Goal: Task Accomplishment & Management: Manage account settings

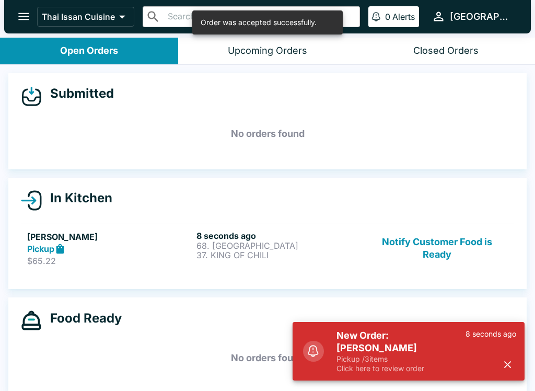
click at [288, 251] on p "37. KING OF CHILI" at bounding box center [278, 254] width 165 height 9
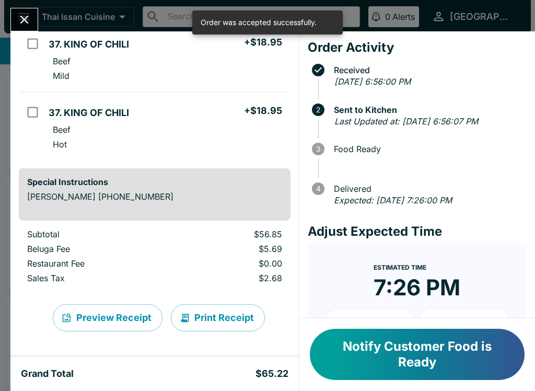
scroll to position [167, 0]
click at [227, 325] on button "Print Receipt" at bounding box center [218, 317] width 94 height 27
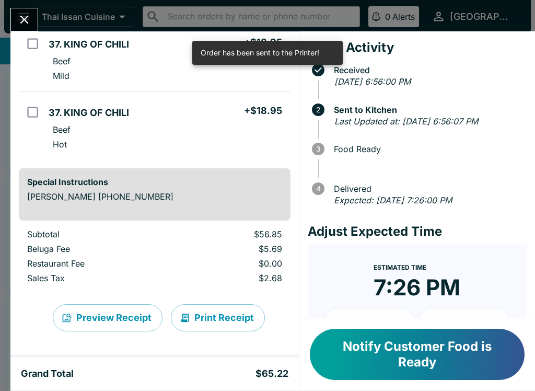
click at [22, 17] on icon "Close" at bounding box center [24, 20] width 8 height 8
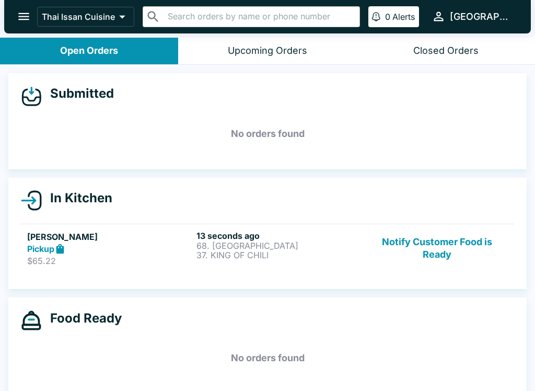
click at [436, 249] on button "Notify Customer Food is Ready" at bounding box center [437, 248] width 142 height 36
click at [299, 243] on p "68. [GEOGRAPHIC_DATA]" at bounding box center [278, 245] width 165 height 9
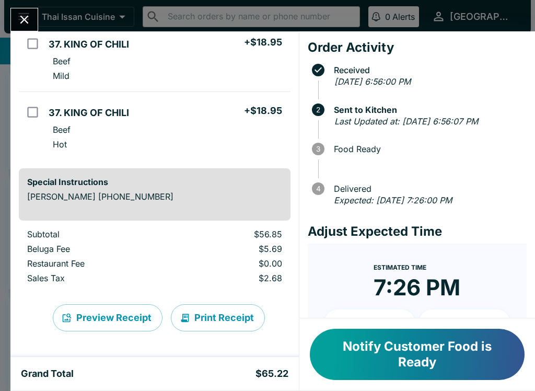
scroll to position [167, 0]
click at [460, 357] on button "Notify Customer Food is Ready" at bounding box center [417, 354] width 215 height 51
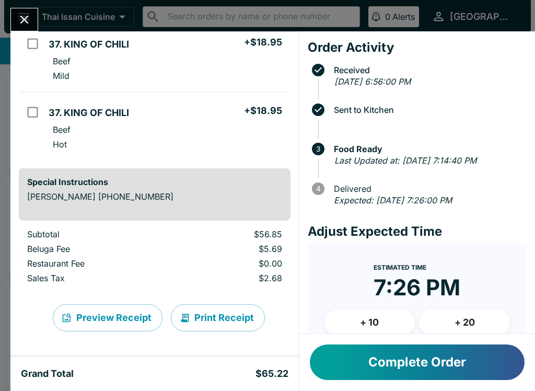
click at [14, 17] on button "Close" at bounding box center [24, 19] width 27 height 22
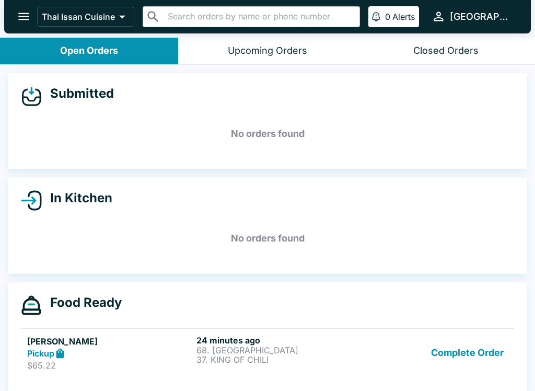
click at [461, 358] on button "Complete Order" at bounding box center [467, 353] width 81 height 36
